Goal: Book appointment/travel/reservation

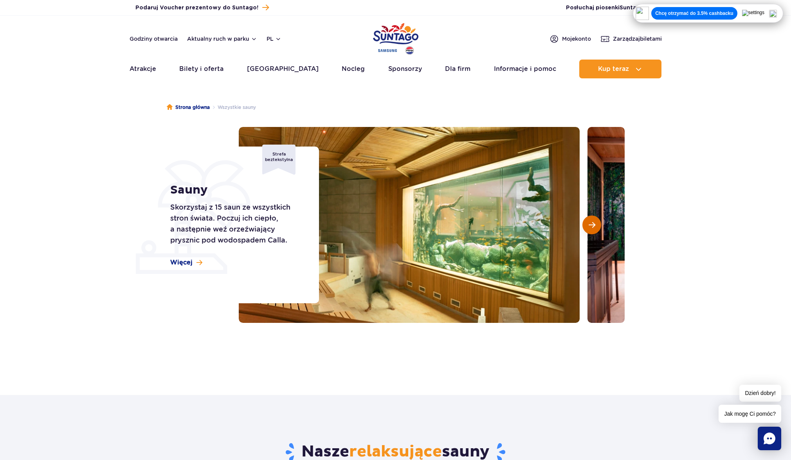
click at [597, 229] on button "Następny slajd" at bounding box center [591, 224] width 19 height 19
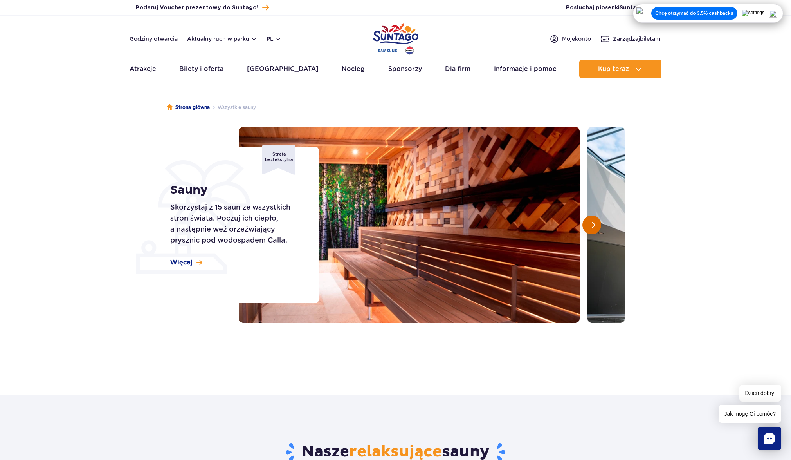
click at [598, 225] on button "Następny slajd" at bounding box center [591, 224] width 19 height 19
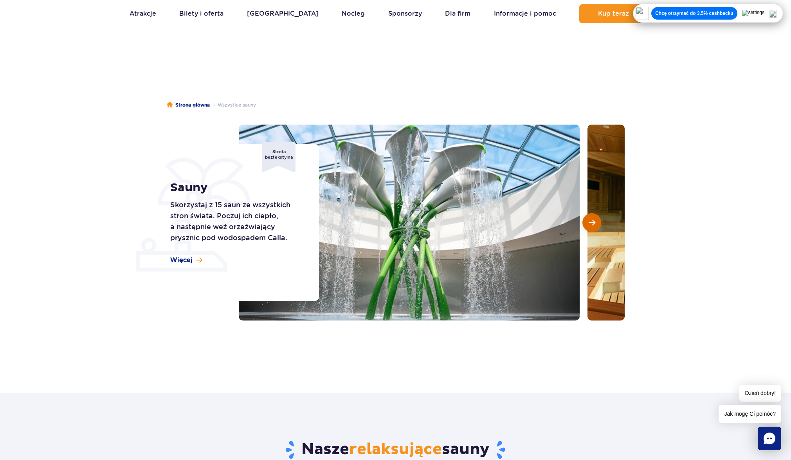
click at [592, 225] on span "Następny slajd" at bounding box center [592, 222] width 7 height 7
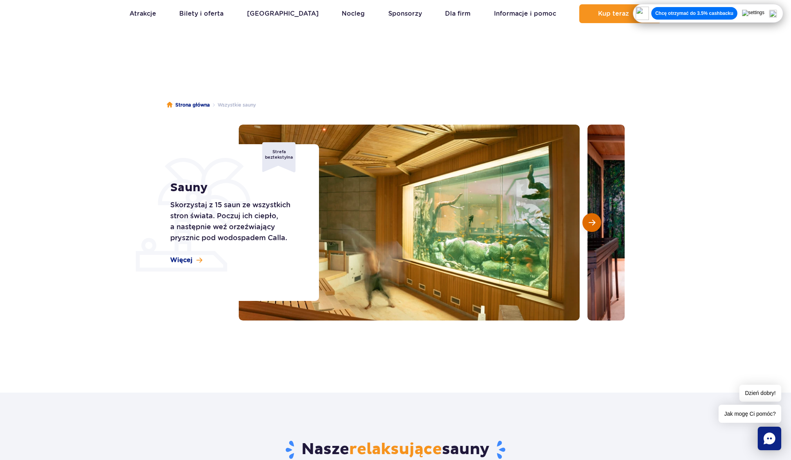
scroll to position [3, 0]
click at [592, 225] on button "Następny slajd" at bounding box center [591, 222] width 19 height 19
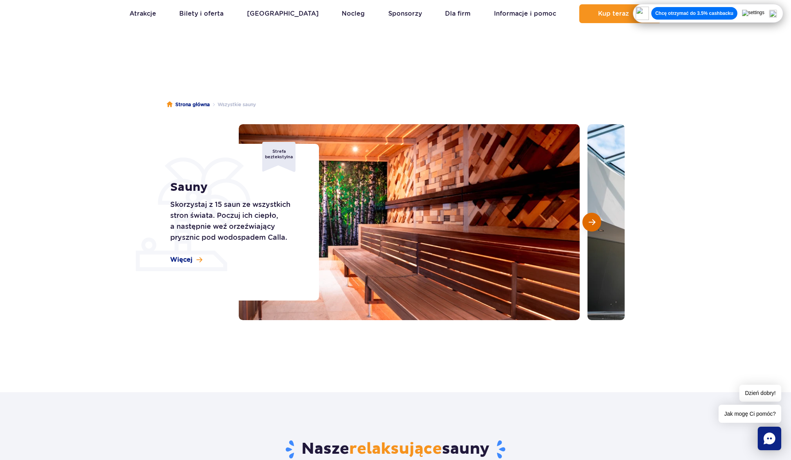
click at [592, 225] on button "Następny slajd" at bounding box center [591, 222] width 19 height 19
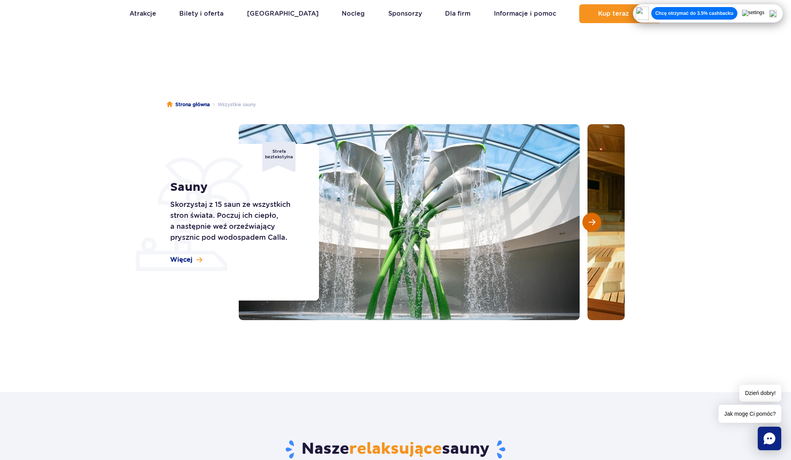
click at [592, 225] on button "Następny slajd" at bounding box center [591, 222] width 19 height 19
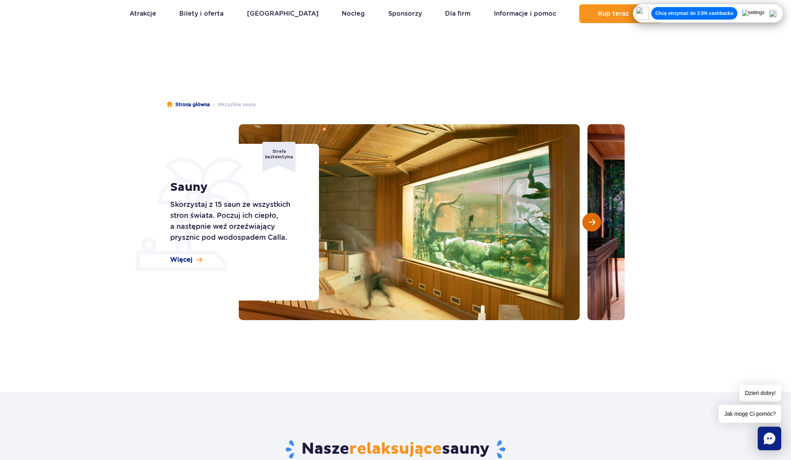
click at [588, 229] on button "Następny slajd" at bounding box center [591, 222] width 19 height 19
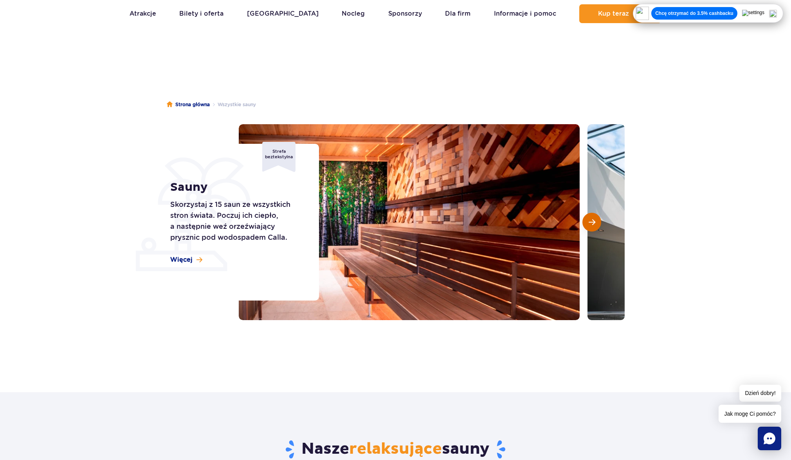
click at [588, 229] on button "Następny slajd" at bounding box center [591, 222] width 19 height 19
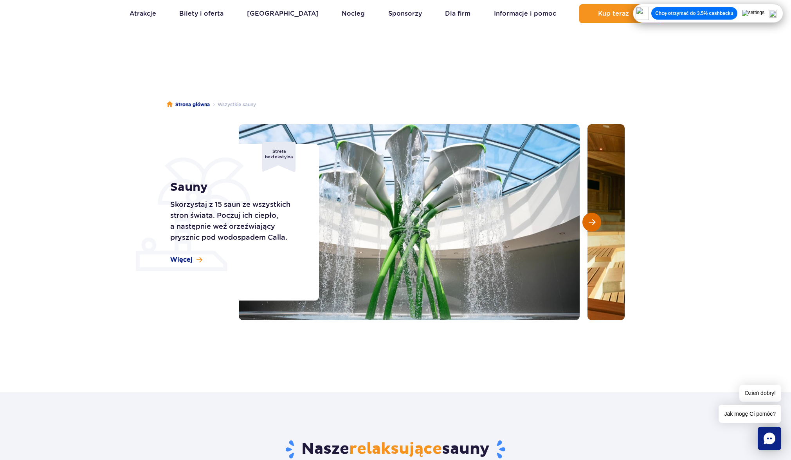
click at [588, 229] on button "Następny slajd" at bounding box center [591, 222] width 19 height 19
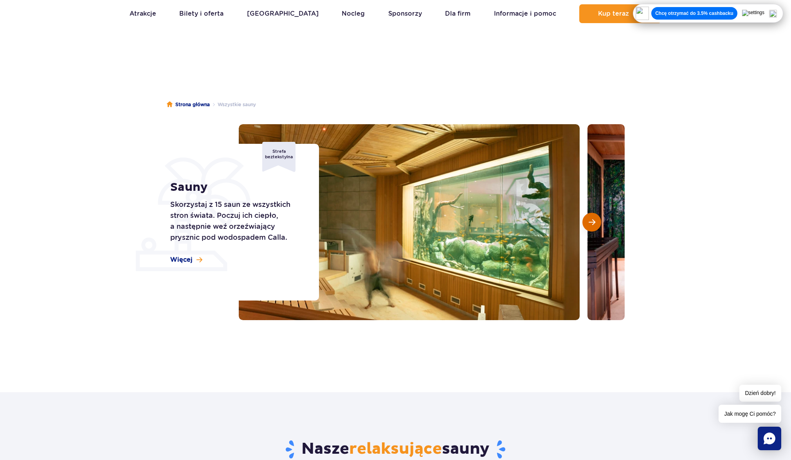
click at [588, 229] on button "Następny slajd" at bounding box center [591, 222] width 19 height 19
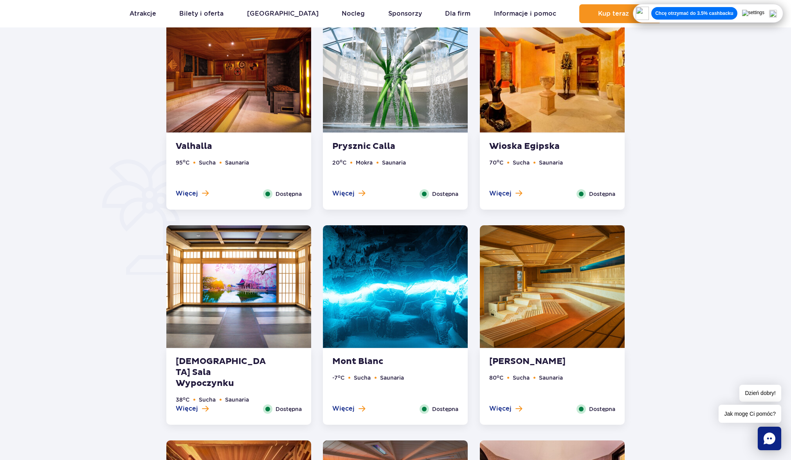
scroll to position [0, 0]
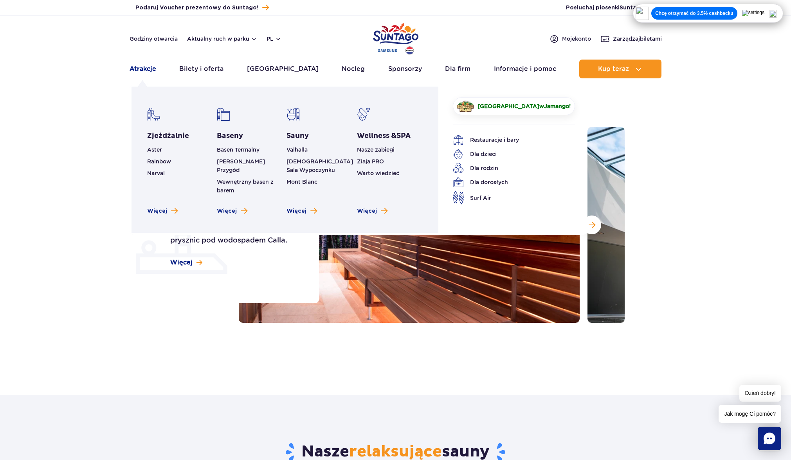
click at [136, 74] on link "Atrakcje" at bounding box center [143, 68] width 27 height 19
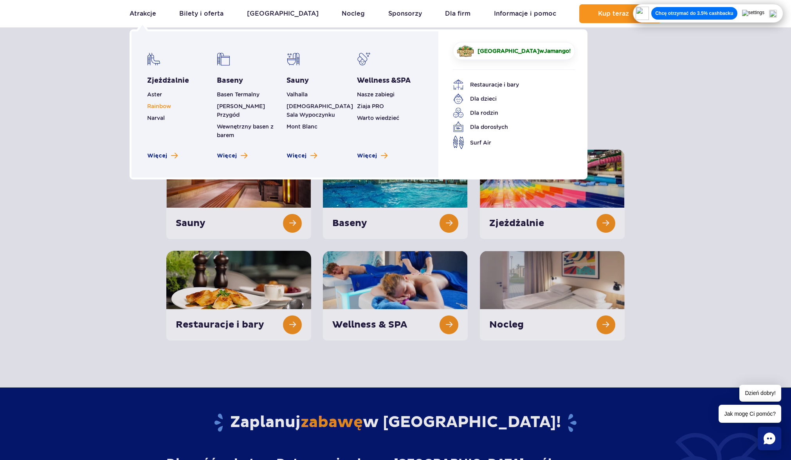
scroll to position [2, 0]
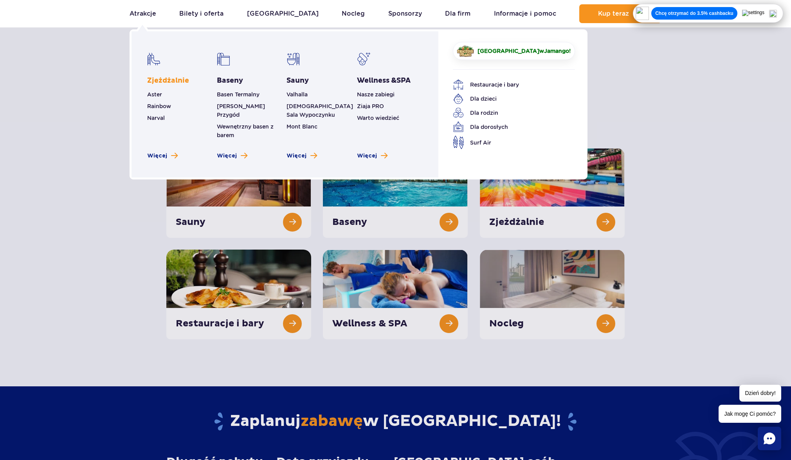
click at [166, 78] on link "Zjeżdżalnie" at bounding box center [168, 80] width 42 height 9
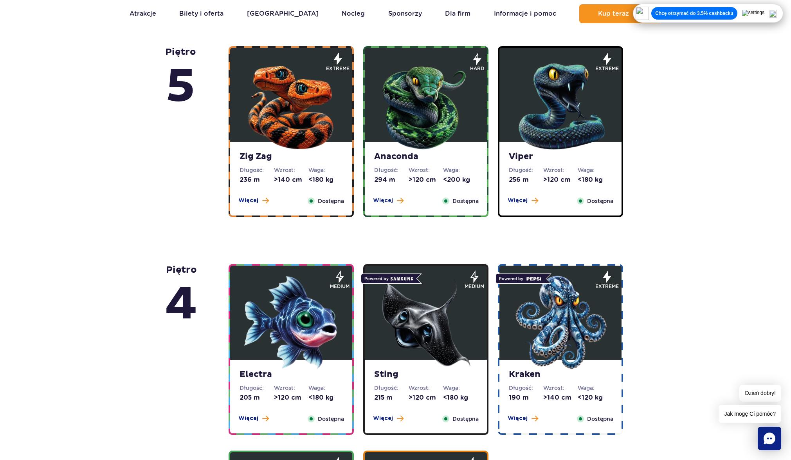
scroll to position [531, 0]
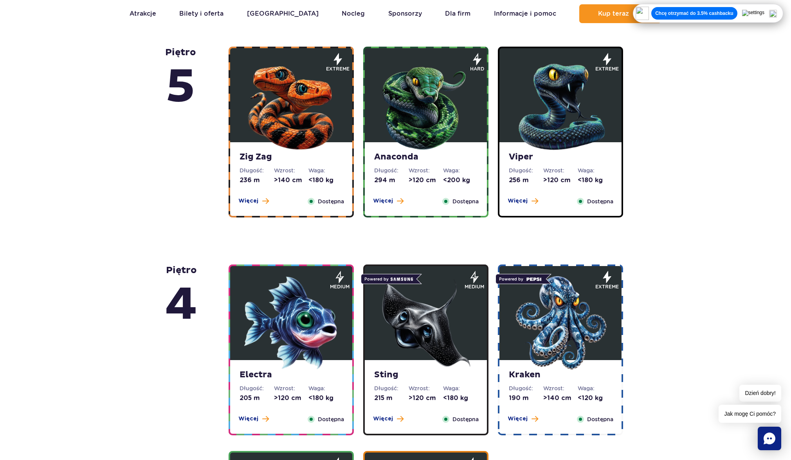
click at [274, 147] on img at bounding box center [291, 105] width 94 height 94
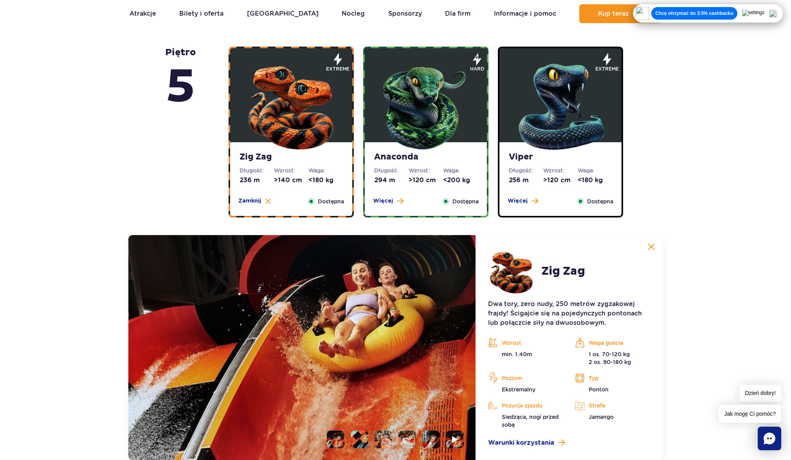
scroll to position [719, 0]
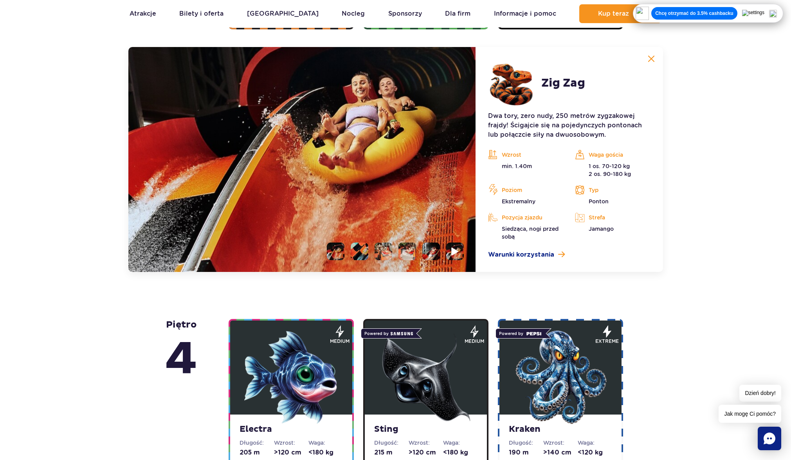
click at [451, 254] on li at bounding box center [455, 251] width 18 height 18
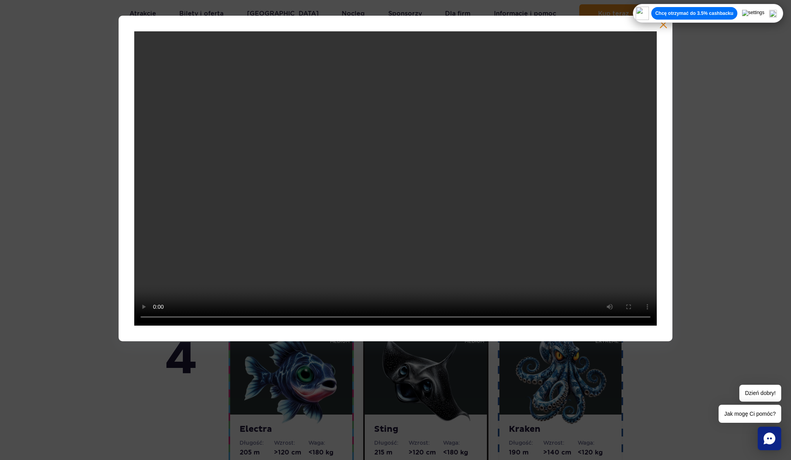
click at [666, 27] on button "button" at bounding box center [664, 25] width 8 height 8
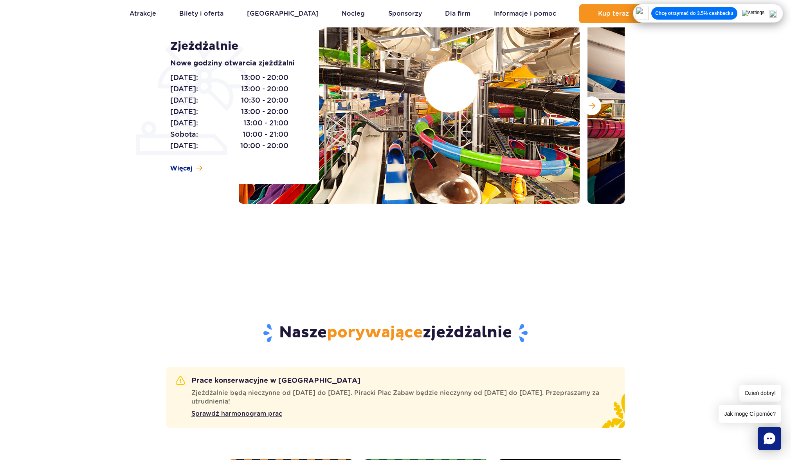
scroll to position [0, 0]
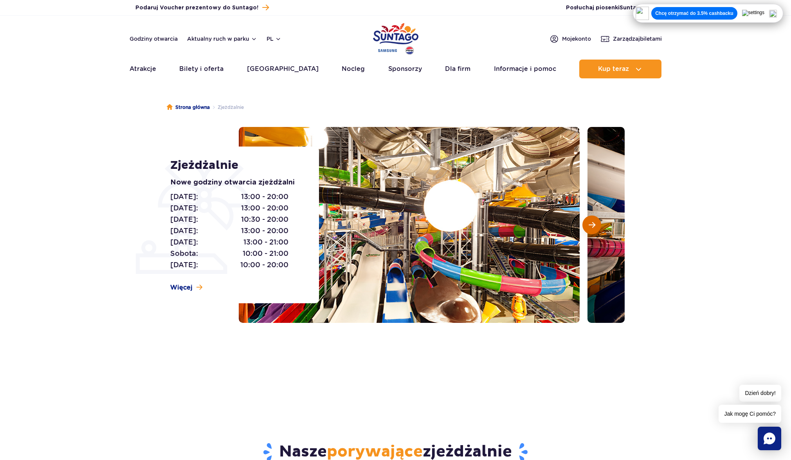
click at [593, 224] on span "Następny slajd" at bounding box center [592, 224] width 7 height 7
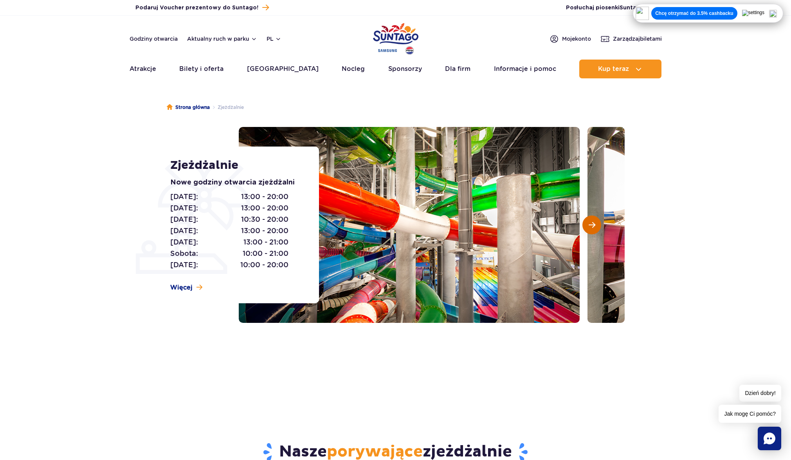
click at [593, 224] on span "Następny slajd" at bounding box center [592, 224] width 7 height 7
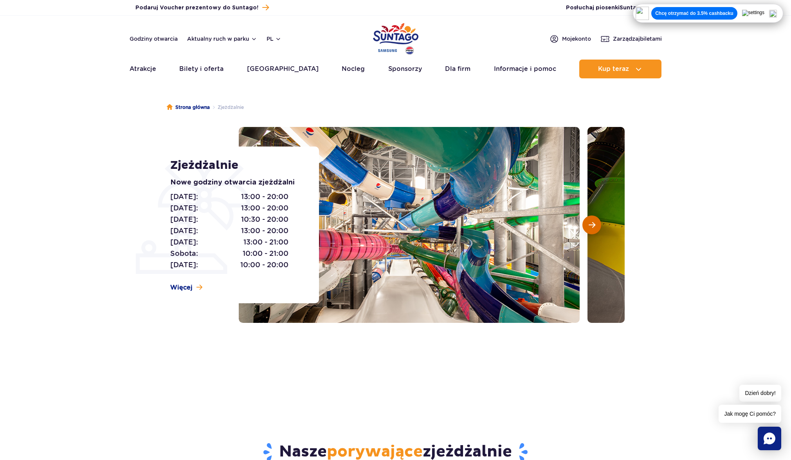
click at [593, 224] on span "Następny slajd" at bounding box center [592, 224] width 7 height 7
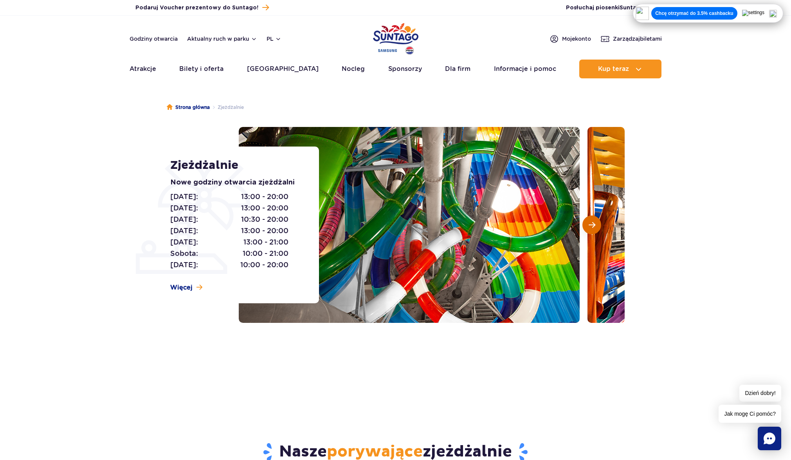
click at [593, 224] on span "Następny slajd" at bounding box center [592, 224] width 7 height 7
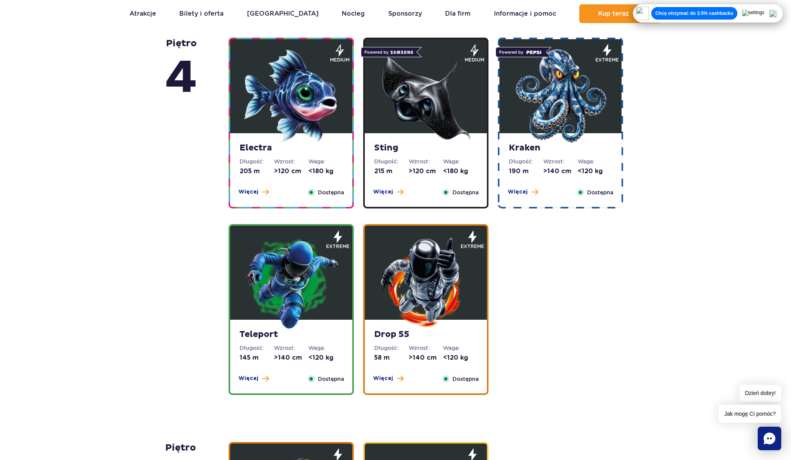
click at [398, 308] on img at bounding box center [426, 282] width 94 height 94
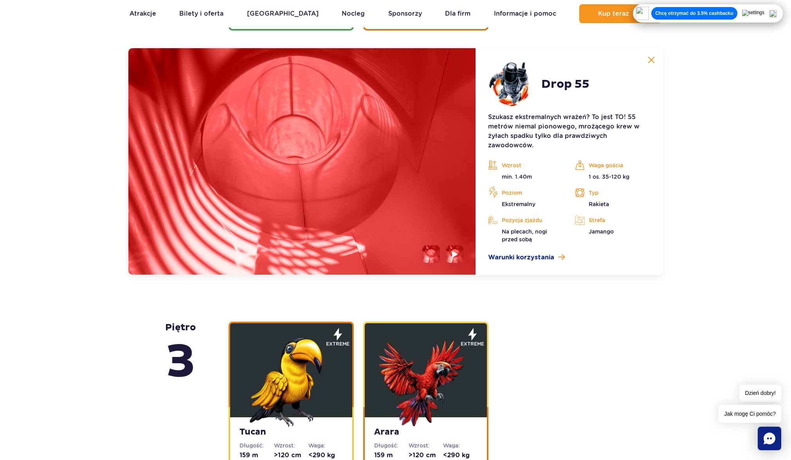
scroll to position [1123, 0]
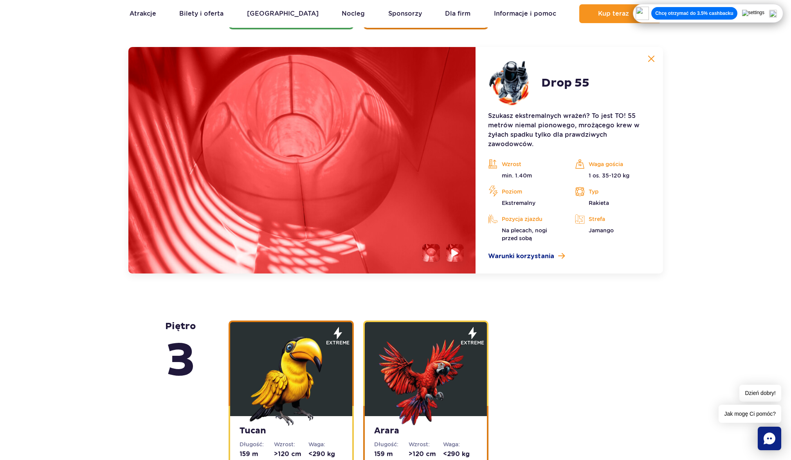
click at [449, 260] on li at bounding box center [455, 253] width 18 height 18
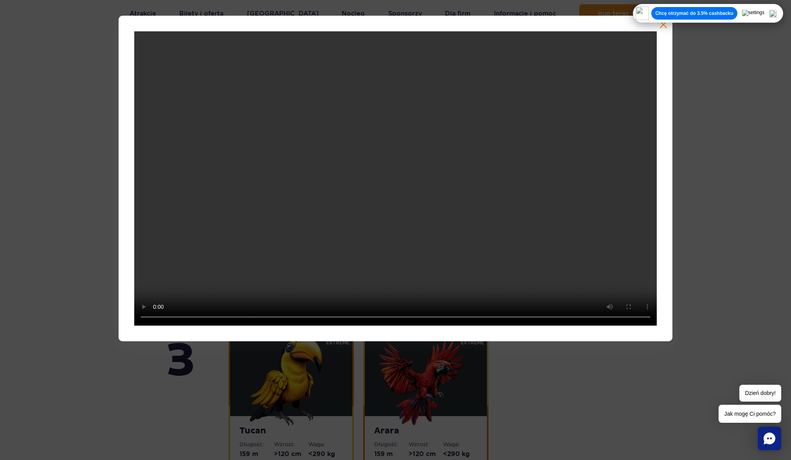
drag, startPoint x: 734, startPoint y: 251, endPoint x: 654, endPoint y: 127, distance: 147.4
click at [734, 251] on div at bounding box center [395, 178] width 791 height 325
click at [665, 30] on div at bounding box center [396, 178] width 554 height 325
click at [665, 29] on div at bounding box center [396, 178] width 554 height 325
click at [665, 27] on button "button" at bounding box center [664, 25] width 8 height 8
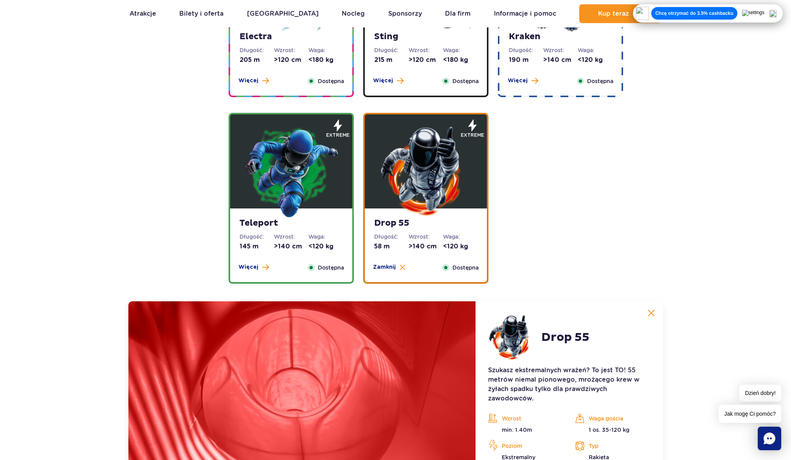
click at [271, 167] on img at bounding box center [291, 171] width 94 height 94
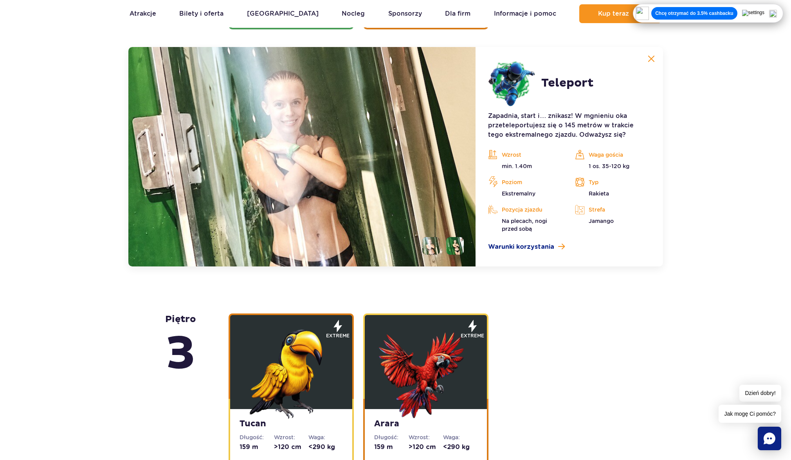
click at [452, 241] on li at bounding box center [455, 246] width 18 height 18
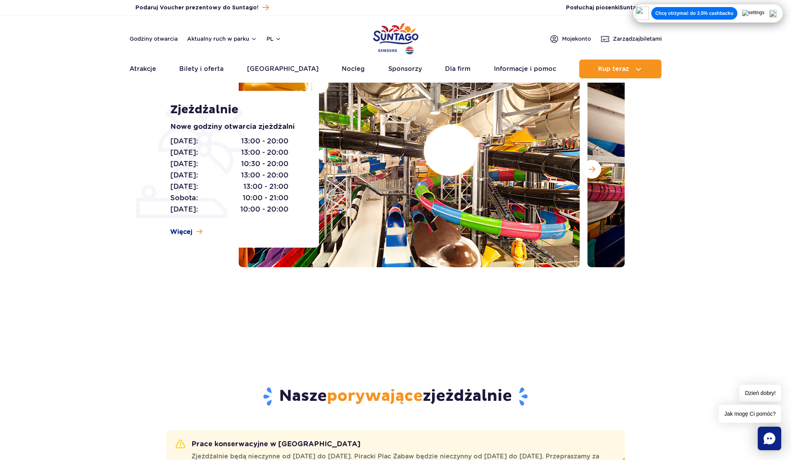
scroll to position [0, 0]
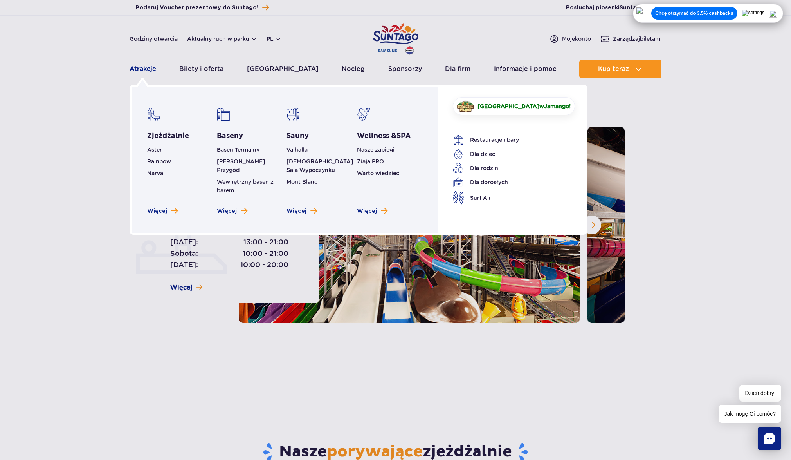
click at [150, 68] on link "Atrakcje" at bounding box center [143, 68] width 27 height 19
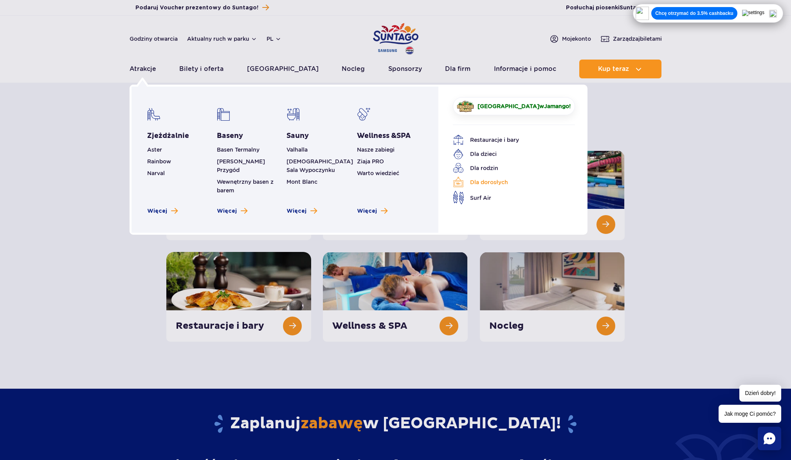
click at [481, 182] on link "Dla dorosłych" at bounding box center [508, 182] width 110 height 11
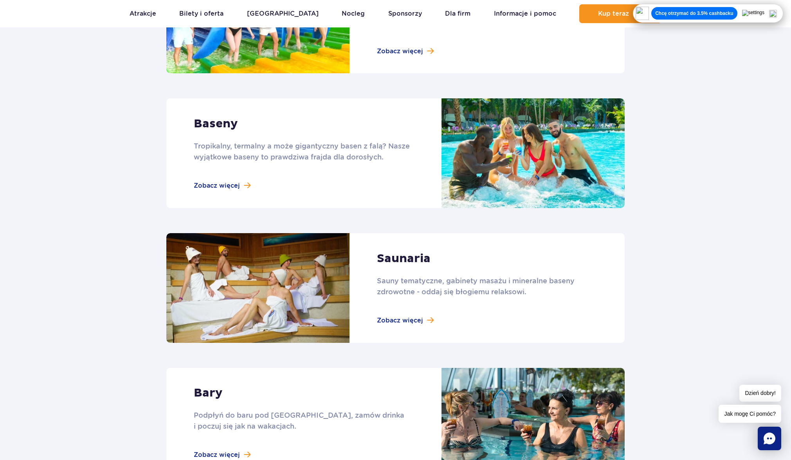
scroll to position [456, 0]
click at [230, 190] on link at bounding box center [395, 154] width 458 height 110
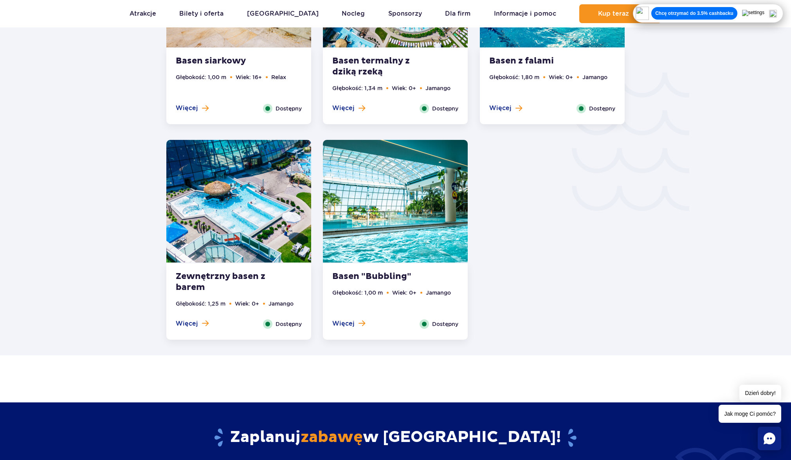
scroll to position [1285, 0]
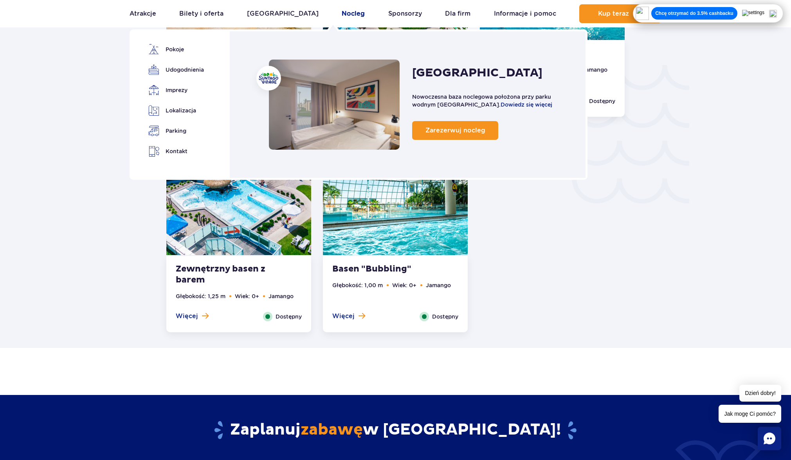
click at [342, 15] on link "Nocleg" at bounding box center [353, 13] width 23 height 19
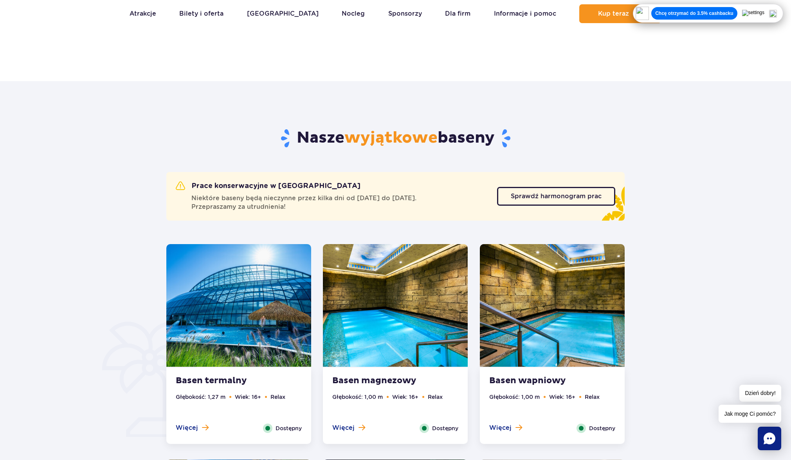
scroll to position [313, 0]
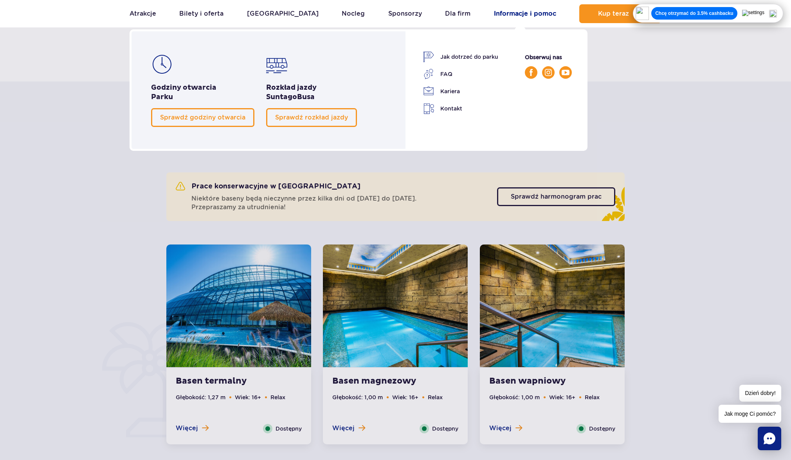
click at [496, 15] on link "Informacje i pomoc" at bounding box center [525, 13] width 62 height 19
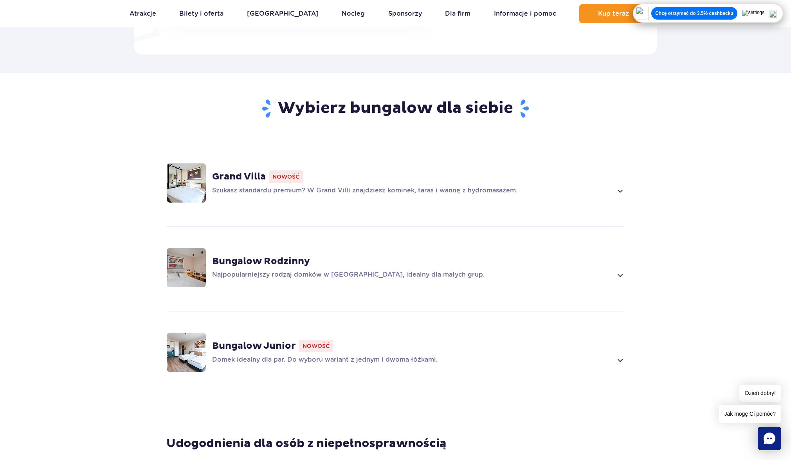
scroll to position [492, 0]
click at [260, 254] on strong "Bungalow Rodzinny" at bounding box center [261, 260] width 98 height 12
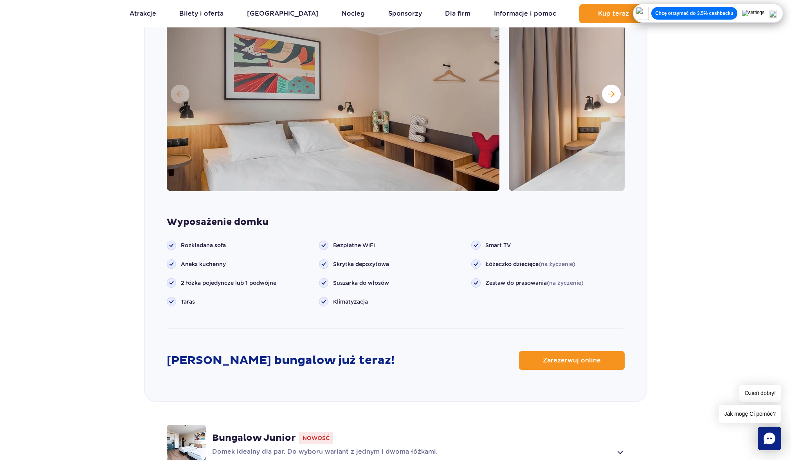
scroll to position [825, 0]
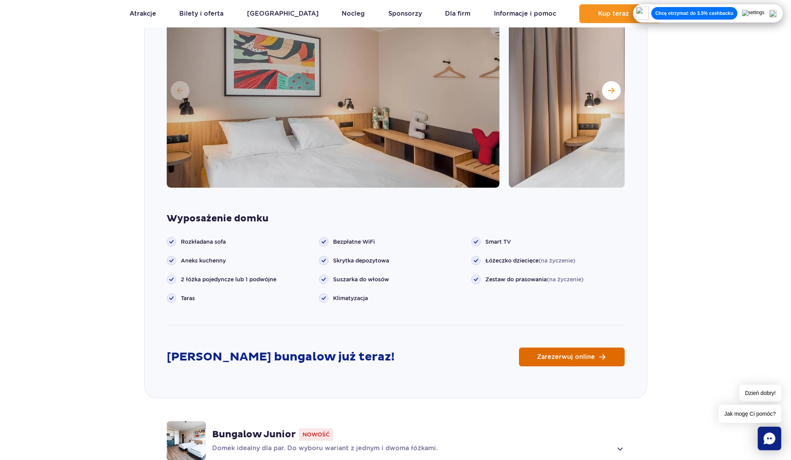
click at [548, 353] on span "Zarezerwuj online" at bounding box center [566, 356] width 58 height 6
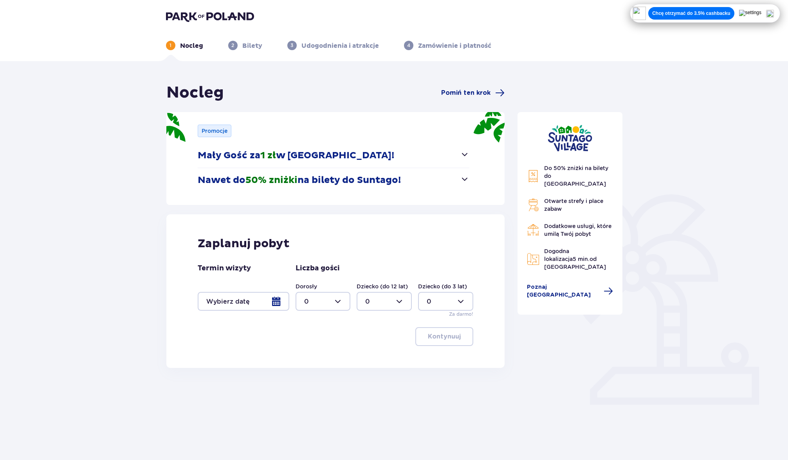
click at [467, 179] on span "button" at bounding box center [464, 178] width 9 height 9
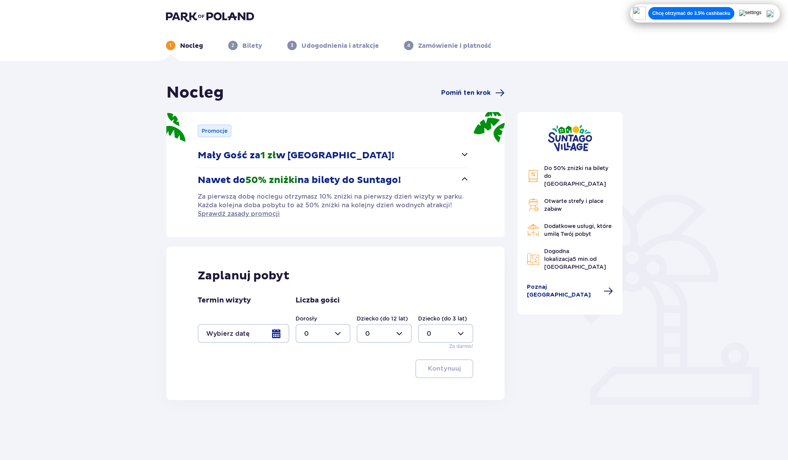
click at [467, 179] on span "button" at bounding box center [464, 178] width 9 height 9
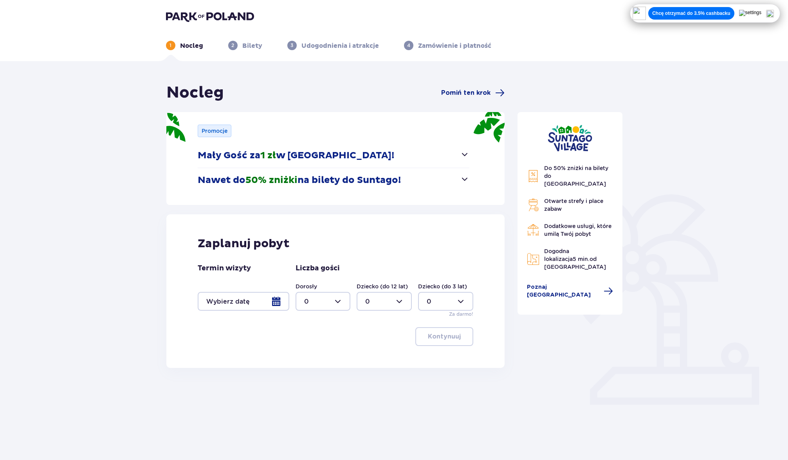
click at [278, 301] on div at bounding box center [244, 301] width 92 height 19
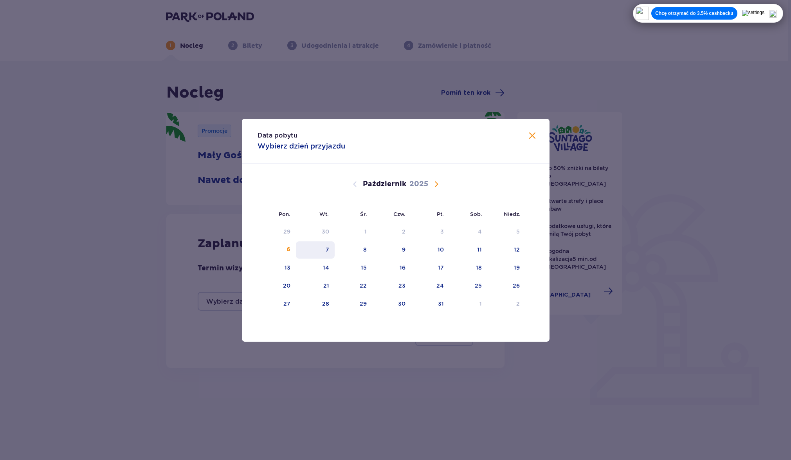
click at [327, 253] on div "7" at bounding box center [315, 249] width 39 height 17
click at [368, 251] on div "8" at bounding box center [354, 249] width 38 height 17
type input "07.10.25 - 08.10.25"
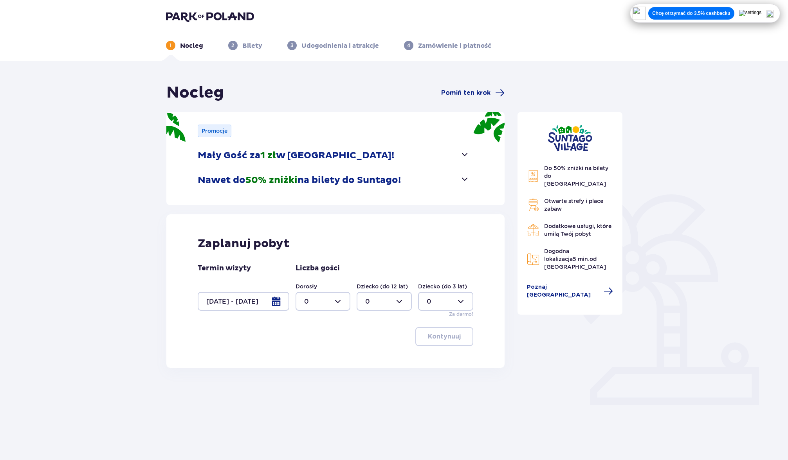
click at [339, 303] on div at bounding box center [323, 301] width 55 height 19
click at [305, 376] on p "4" at bounding box center [306, 374] width 4 height 9
type input "4"
click at [444, 336] on p "Kontynuuj" at bounding box center [444, 336] width 33 height 9
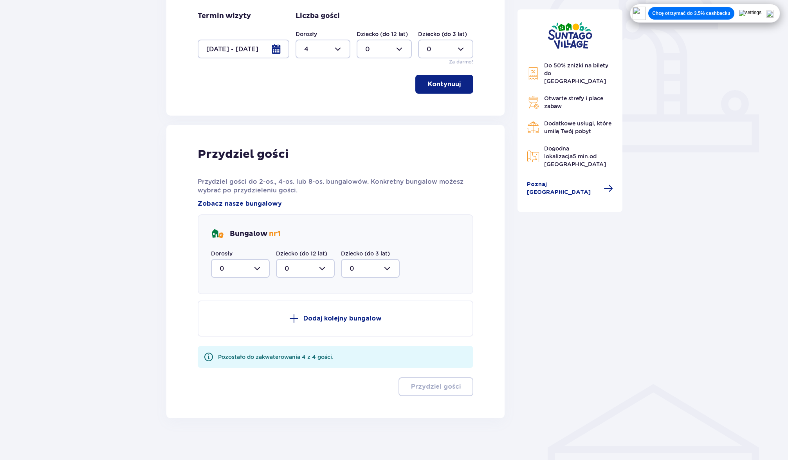
scroll to position [257, 0]
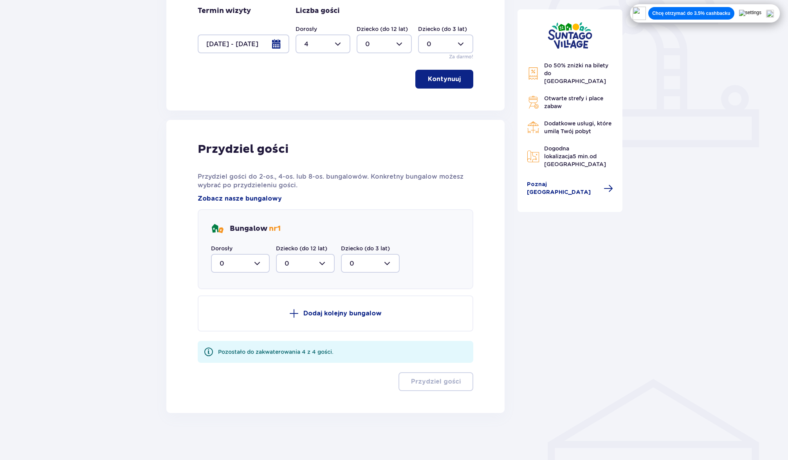
click at [263, 264] on div at bounding box center [240, 263] width 59 height 19
click at [224, 341] on div "4" at bounding box center [240, 339] width 41 height 9
type input "4"
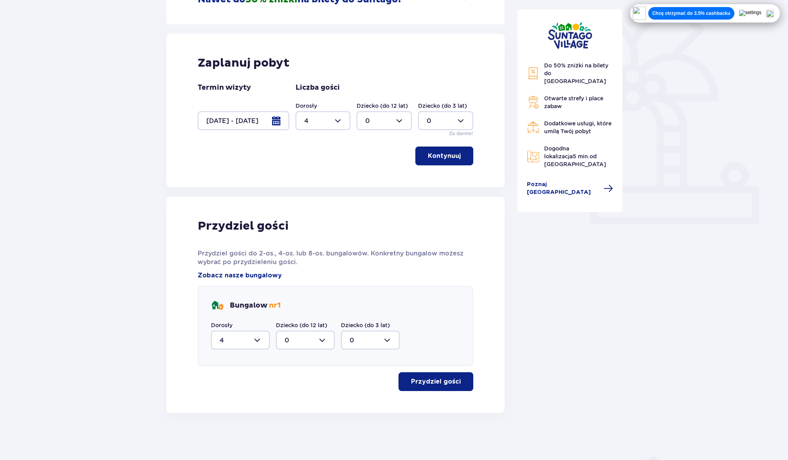
click at [451, 160] on button "Kontynuuj" at bounding box center [444, 155] width 58 height 19
click at [435, 158] on p "Kontynuuj" at bounding box center [444, 155] width 33 height 9
click at [434, 385] on p "Przydziel gości" at bounding box center [436, 381] width 50 height 9
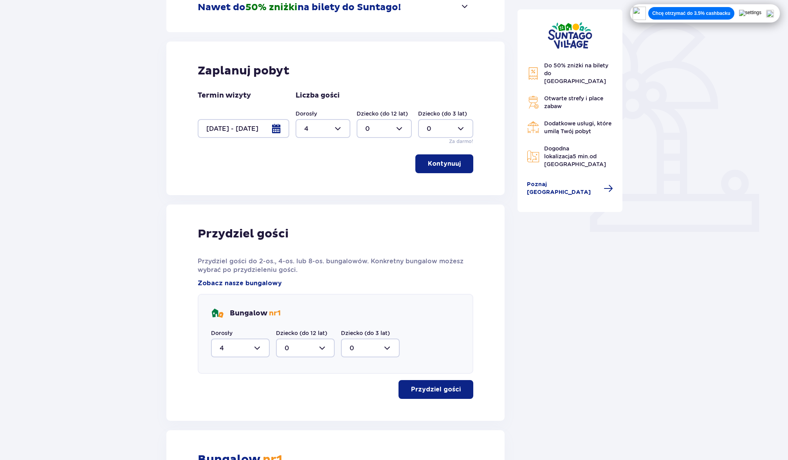
scroll to position [0, 0]
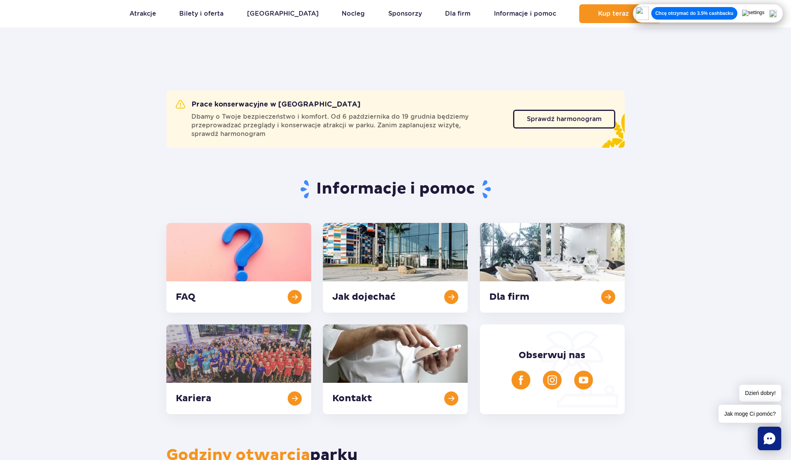
scroll to position [20, 0]
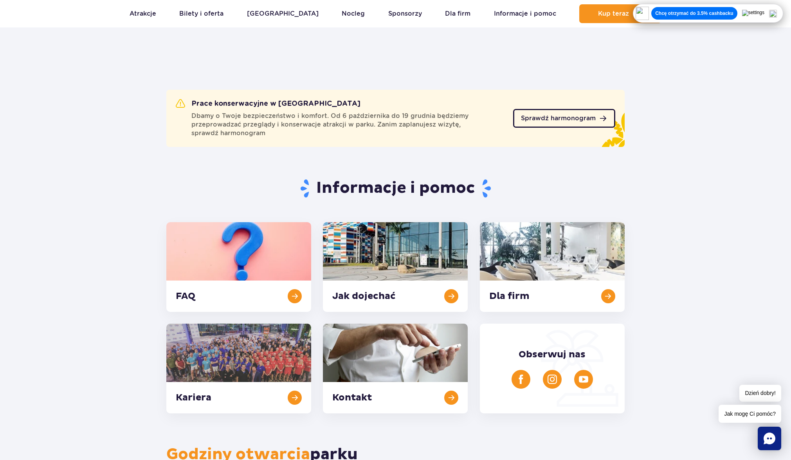
click at [565, 120] on span "Sprawdź harmonogram" at bounding box center [558, 118] width 75 height 6
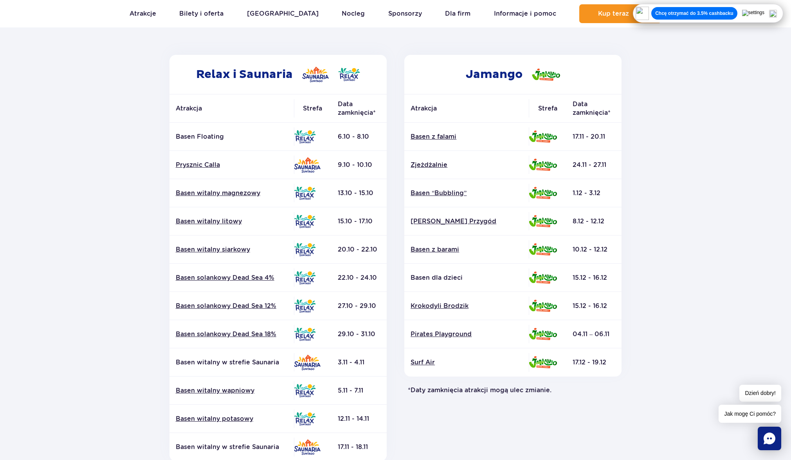
scroll to position [111, 0]
click at [431, 137] on link "Basen z falami" at bounding box center [467, 136] width 112 height 9
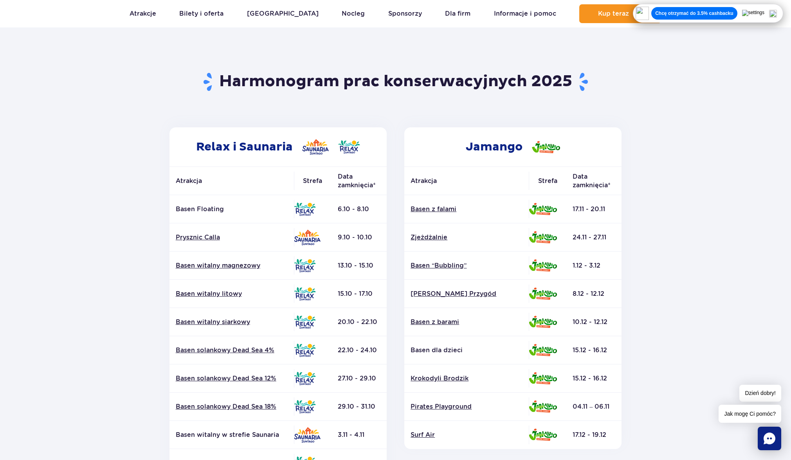
scroll to position [0, 0]
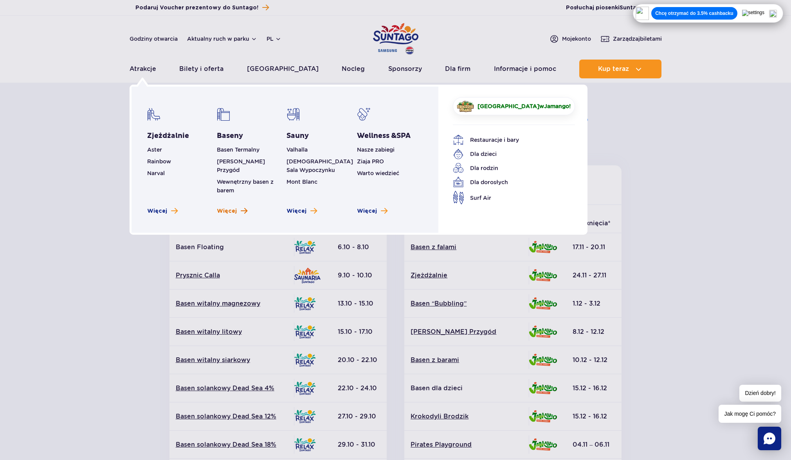
click at [230, 207] on span "Więcej" at bounding box center [227, 211] width 20 height 8
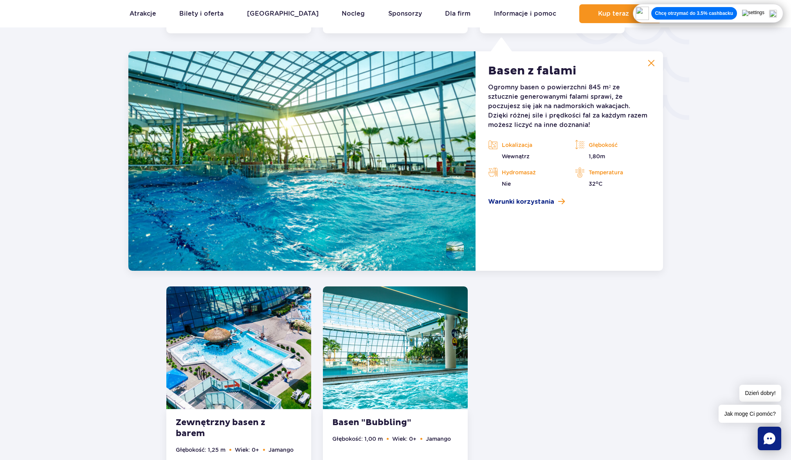
scroll to position [1373, 0]
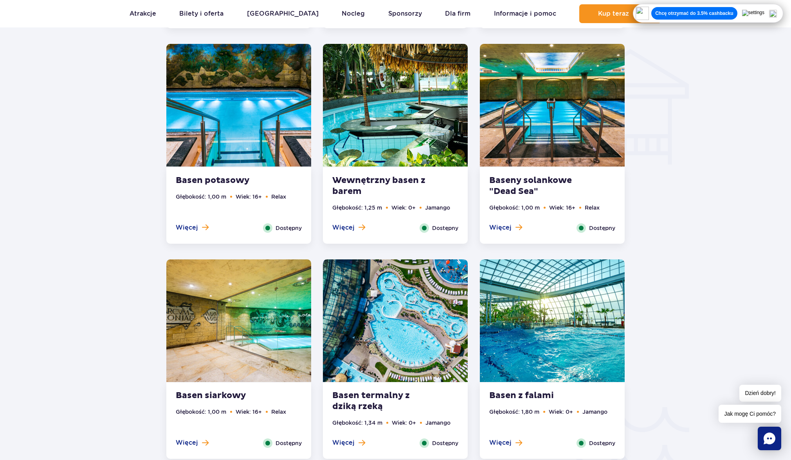
scroll to position [938, 0]
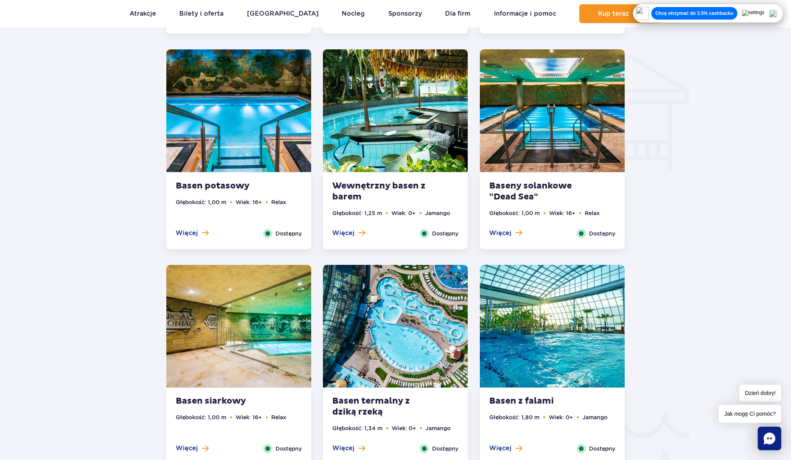
click at [564, 132] on img at bounding box center [552, 110] width 145 height 123
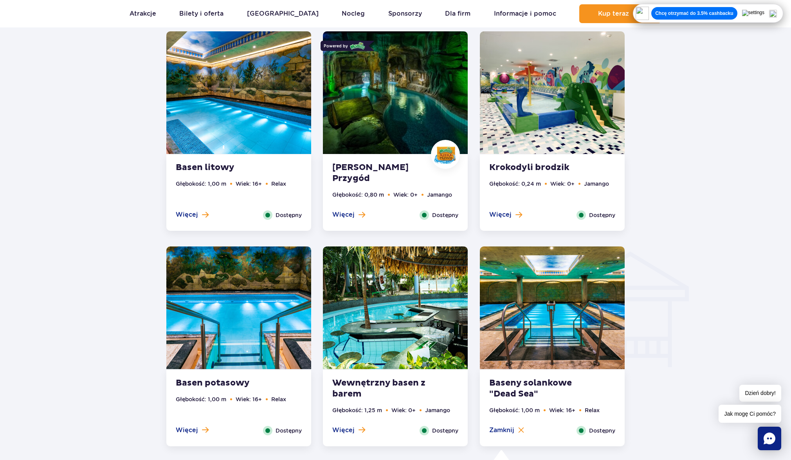
scroll to position [737, 0]
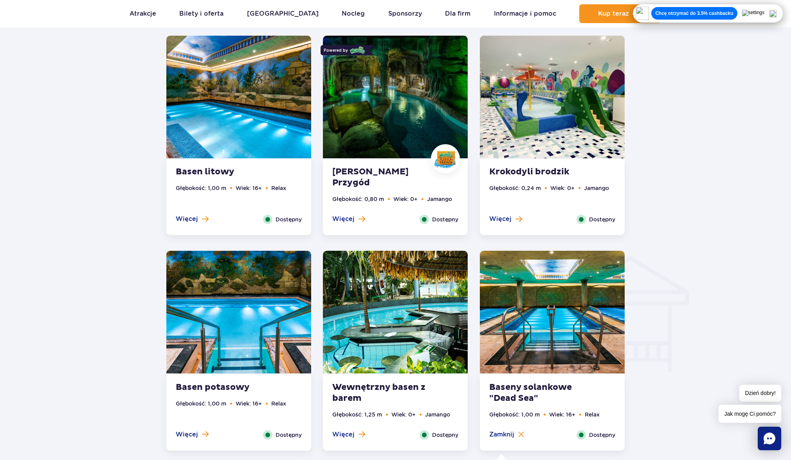
click at [394, 118] on img at bounding box center [395, 97] width 145 height 123
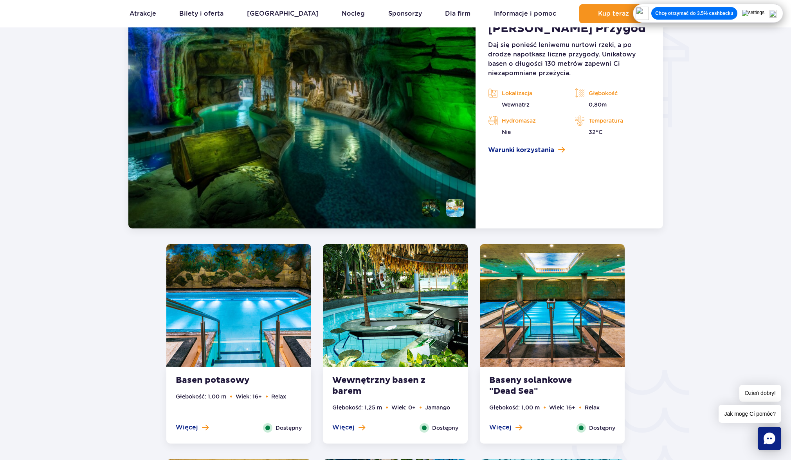
scroll to position [987, 0]
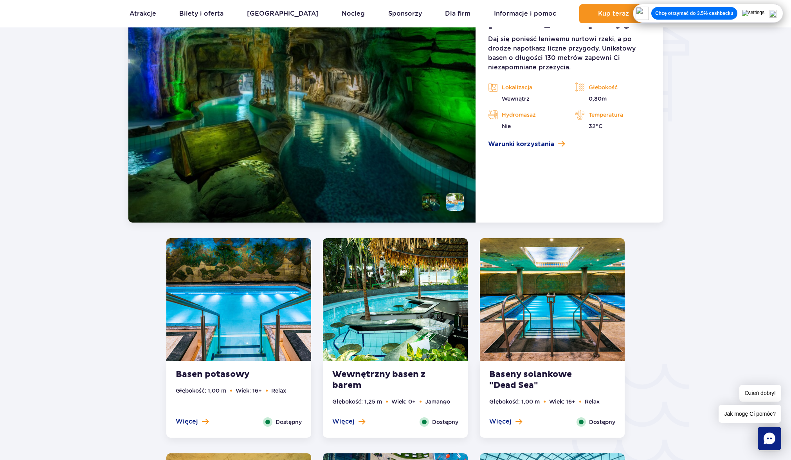
click at [454, 203] on li at bounding box center [455, 202] width 18 height 18
